Goal: Task Accomplishment & Management: Manage account settings

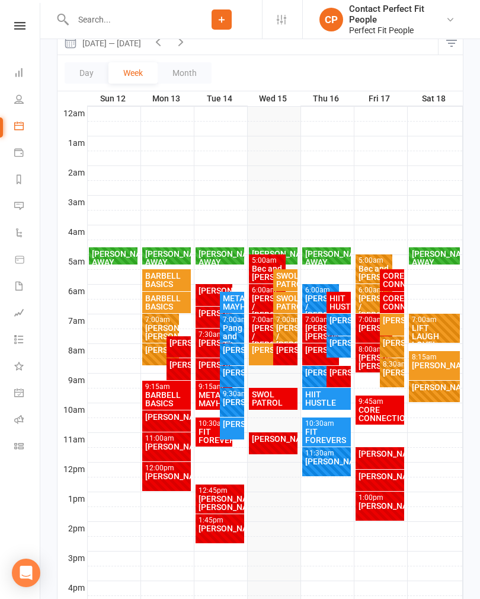
click at [341, 388] on div "HIIT HUSTLE" at bounding box center [326, 399] width 49 height 22
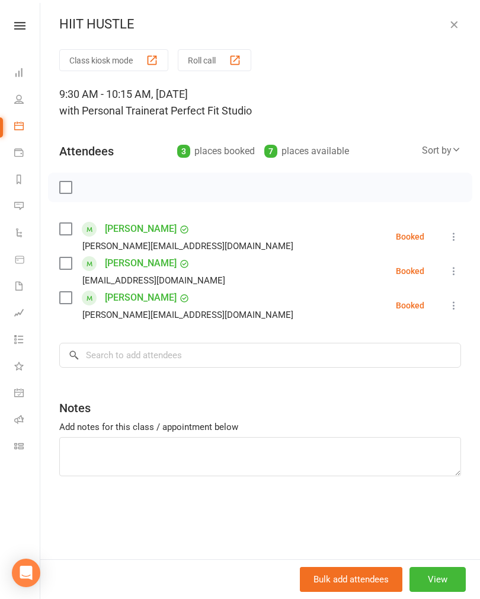
click at [455, 18] on icon "button" at bounding box center [454, 24] width 12 height 12
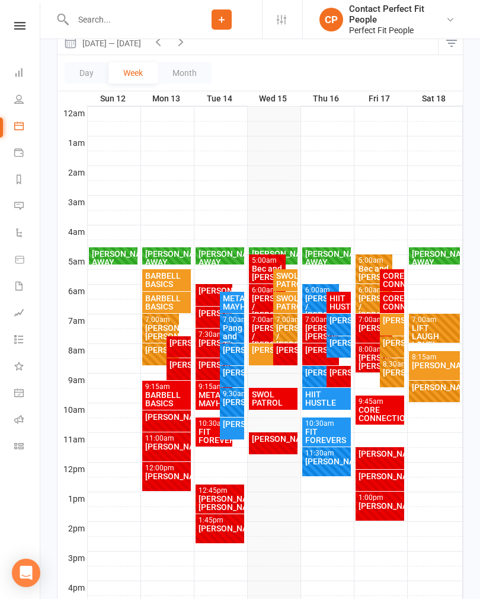
click at [339, 376] on div "[PERSON_NAME]" at bounding box center [339, 372] width 20 height 8
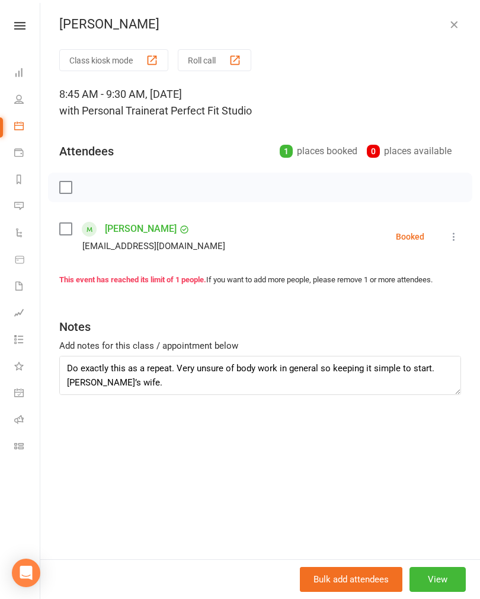
click at [457, 21] on icon "button" at bounding box center [454, 24] width 12 height 12
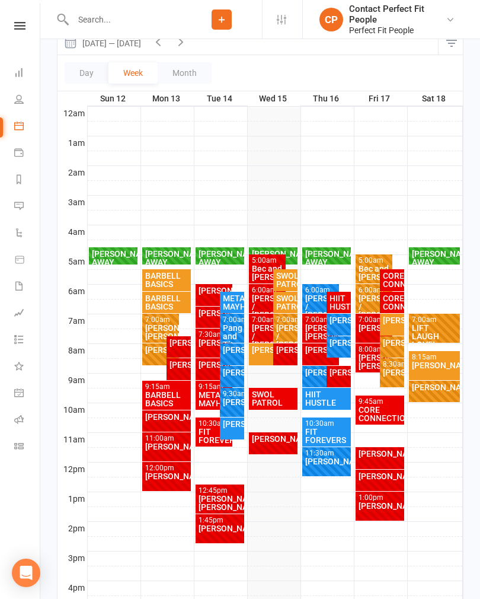
click at [370, 301] on div "[PERSON_NAME] / [PERSON_NAME]" at bounding box center [374, 306] width 33 height 25
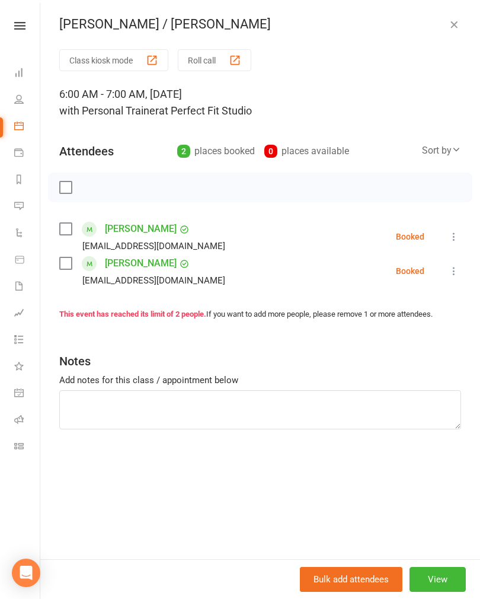
scroll to position [163, 0]
click at [463, 20] on div "[PERSON_NAME] / [PERSON_NAME]" at bounding box center [260, 24] width 440 height 15
click at [460, 21] on button "button" at bounding box center [454, 24] width 14 height 14
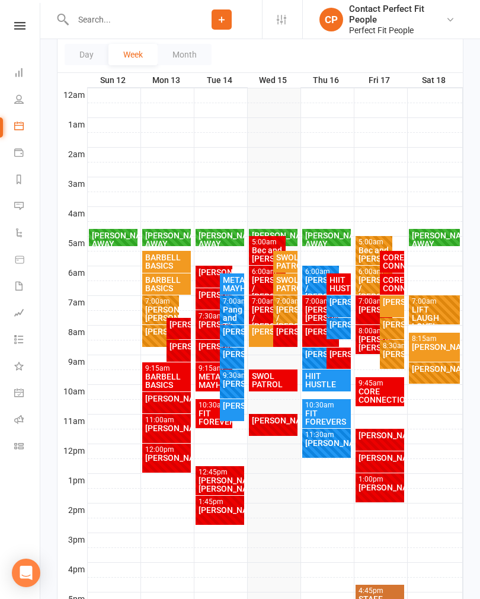
click at [343, 358] on div "[PERSON_NAME]" at bounding box center [339, 354] width 20 height 8
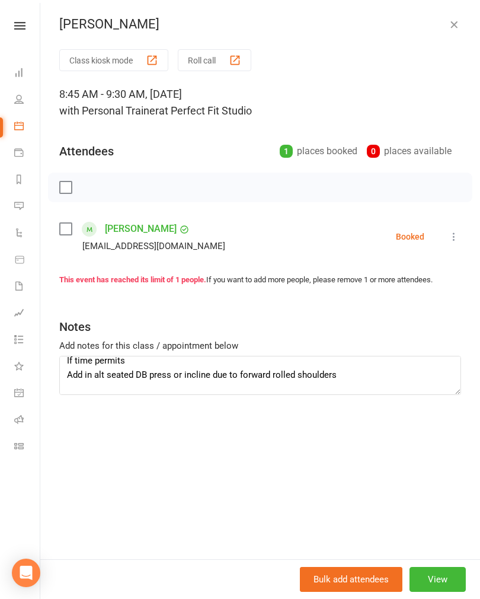
scroll to position [122, 0]
click at [448, 26] on icon "button" at bounding box center [454, 24] width 12 height 12
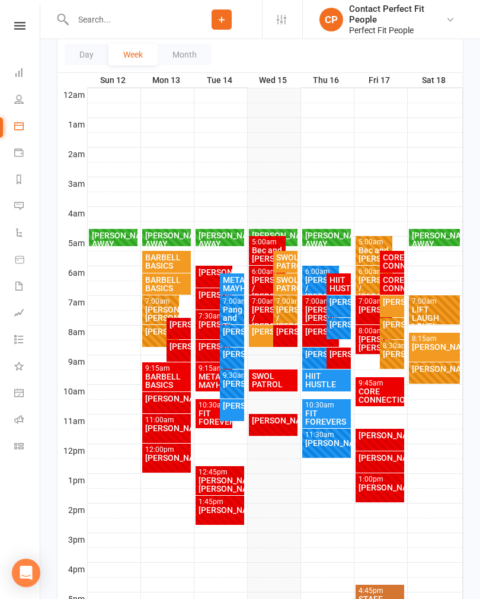
click at [369, 314] on div "[PERSON_NAME]" at bounding box center [374, 309] width 33 height 8
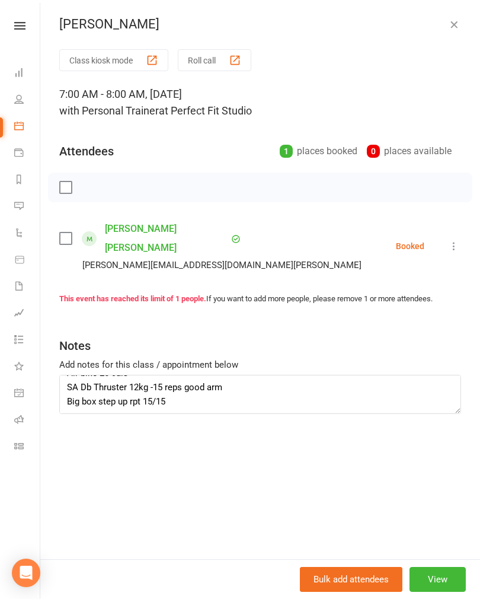
scroll to position [100, 0]
click at [280, 375] on textarea "Runner 30 on 30 off 8 rounds 30 sit ups sandbag on feet 20 sandbag squats 20/20…" at bounding box center [260, 394] width 402 height 39
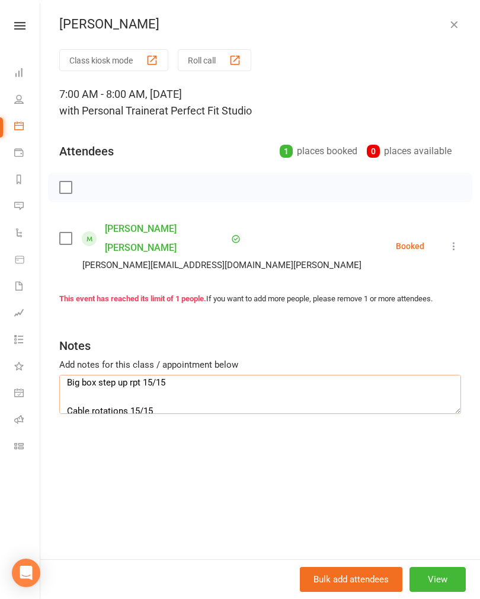
scroll to position [119, 0]
click at [452, 27] on icon "button" at bounding box center [454, 24] width 12 height 12
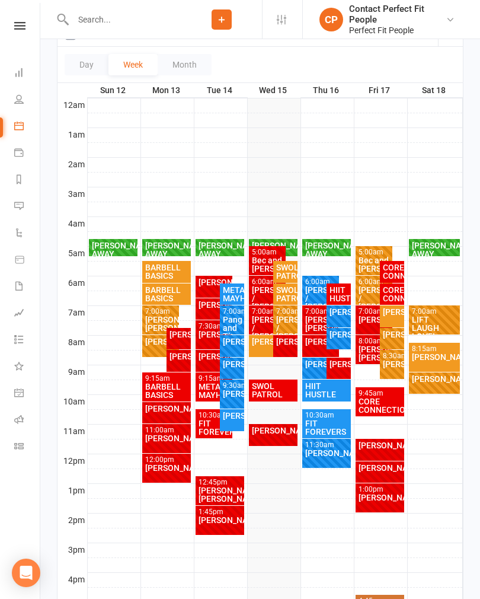
scroll to position [152, 0]
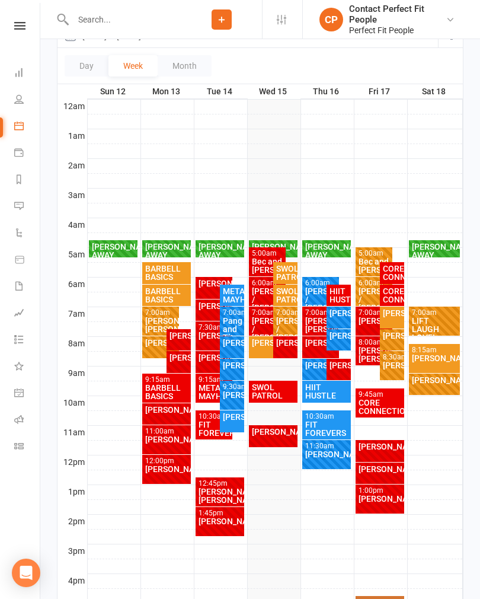
click at [255, 391] on div "SWOL PATROL" at bounding box center [273, 391] width 44 height 17
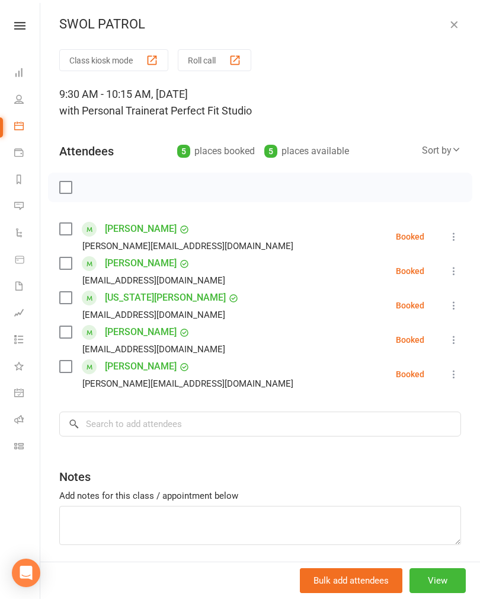
click at [67, 188] on label at bounding box center [65, 187] width 12 height 12
click at [96, 190] on icon "button" at bounding box center [92, 188] width 10 height 10
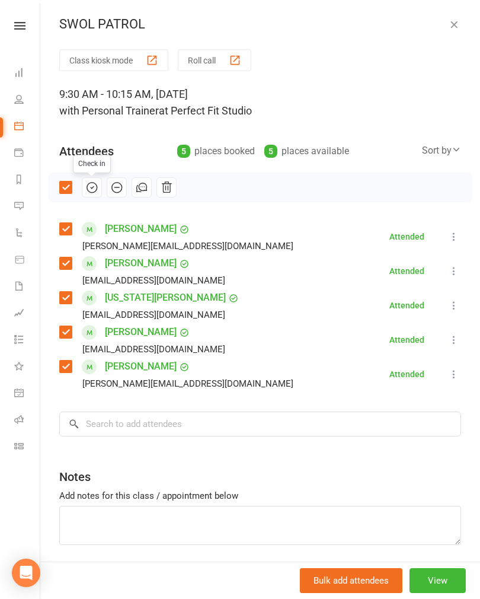
click at [458, 271] on icon at bounding box center [454, 271] width 12 height 12
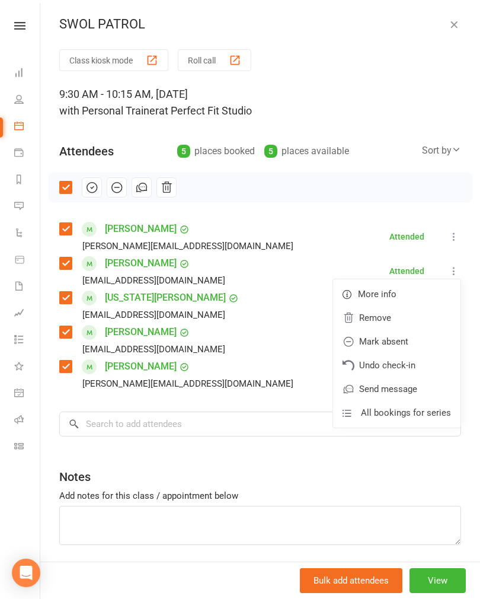
click at [416, 348] on link "Mark absent" at bounding box center [396, 342] width 127 height 24
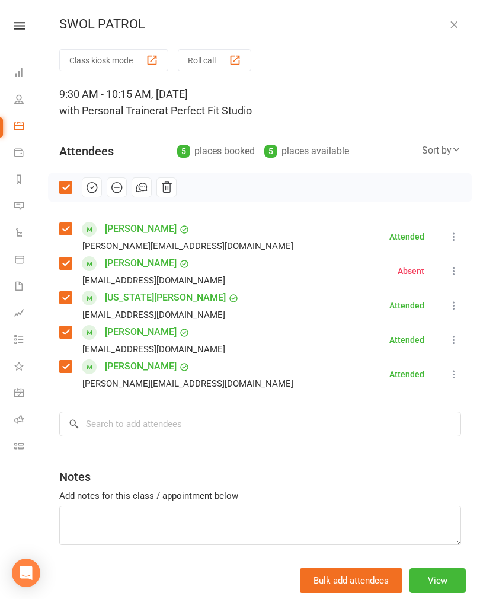
click at [464, 15] on div "SWOL PATROL Class kiosk mode Roll call 9:30 AM - 10:15 AM, [DATE] with Personal…" at bounding box center [260, 299] width 440 height 599
click at [458, 27] on icon "button" at bounding box center [454, 24] width 12 height 12
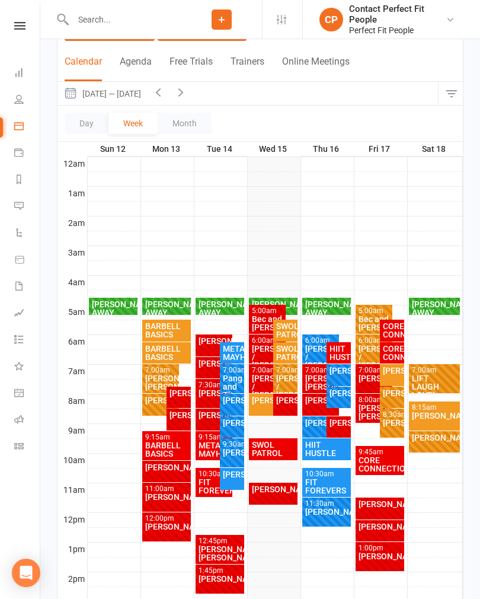
scroll to position [83, 0]
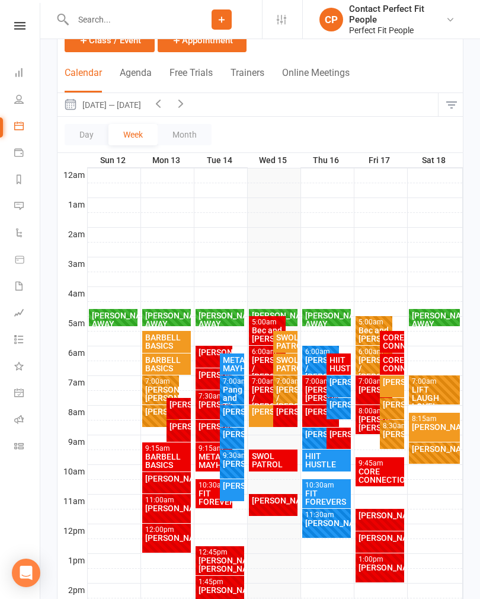
click at [184, 106] on icon "button" at bounding box center [180, 103] width 13 height 13
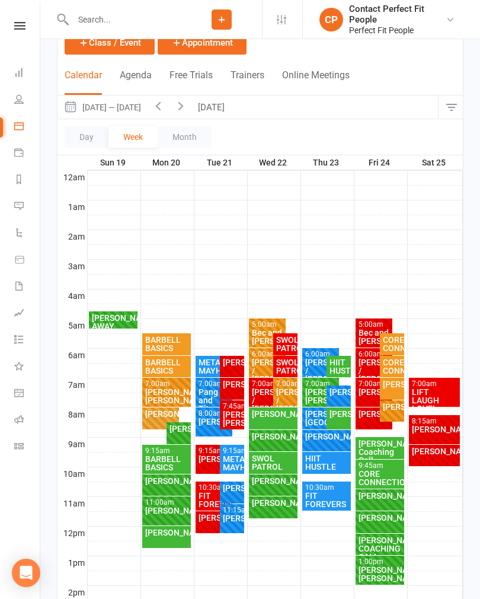
scroll to position [79, 0]
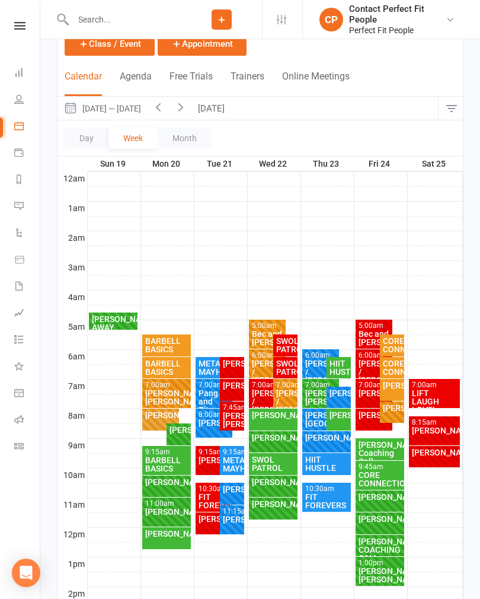
click at [186, 110] on icon "button" at bounding box center [180, 106] width 13 height 13
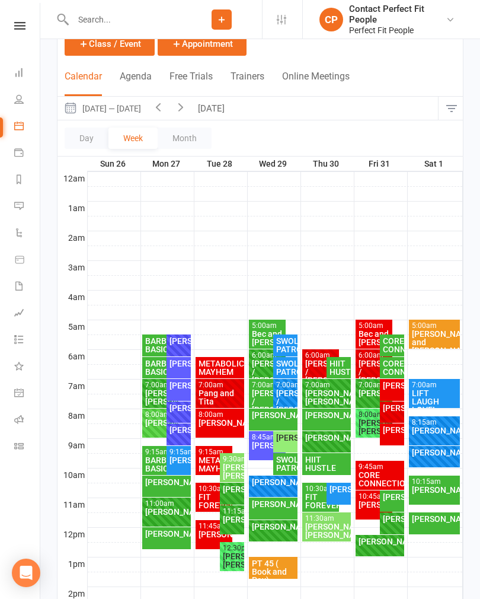
click at [170, 115] on button "button" at bounding box center [158, 108] width 23 height 23
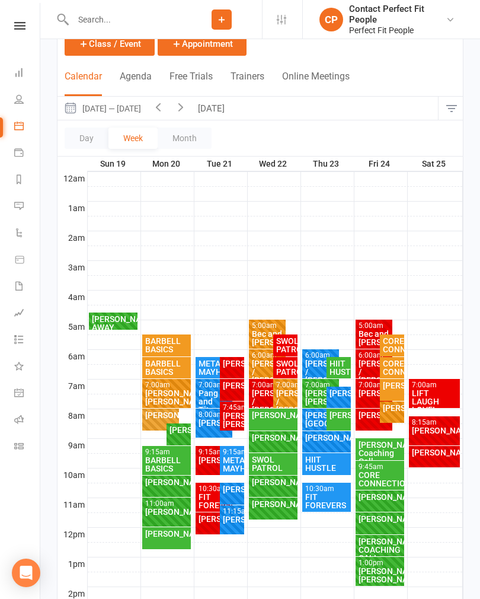
click at [192, 113] on button "button" at bounding box center [181, 108] width 23 height 23
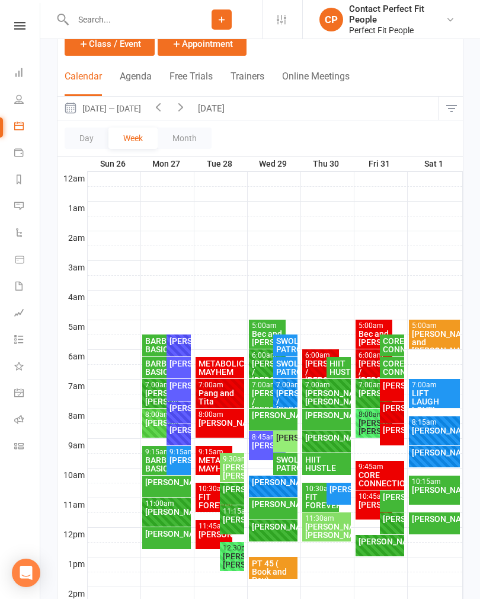
click at [170, 111] on button "button" at bounding box center [158, 108] width 23 height 23
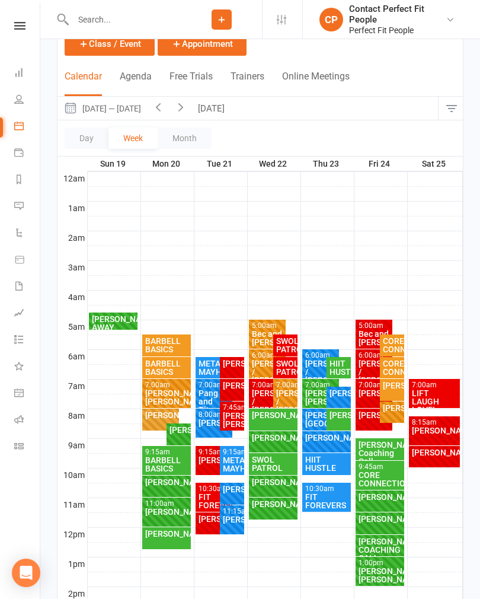
click at [170, 107] on button "button" at bounding box center [158, 108] width 23 height 23
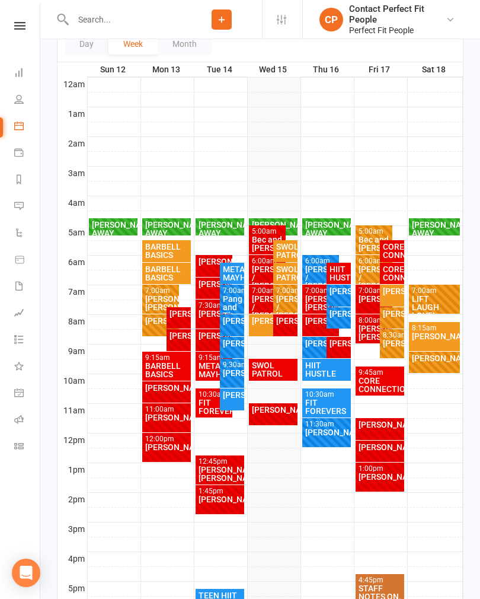
scroll to position [175, 0]
